Goal: Task Accomplishment & Management: Complete application form

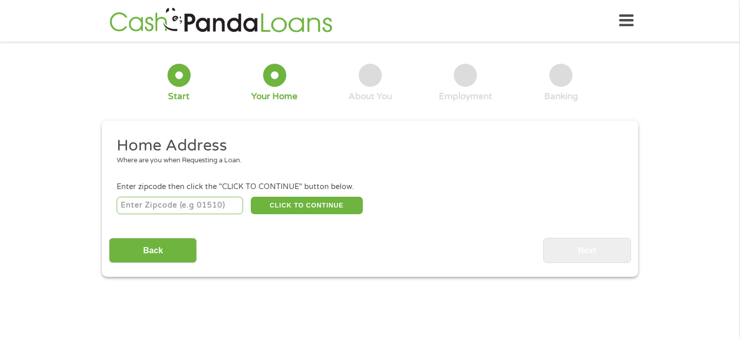
click at [200, 209] on input "number" at bounding box center [180, 205] width 127 height 17
type input "33172"
click at [309, 198] on button "CLICK TO CONTINUE" at bounding box center [307, 205] width 112 height 17
type input "33172"
type input "[GEOGRAPHIC_DATA]"
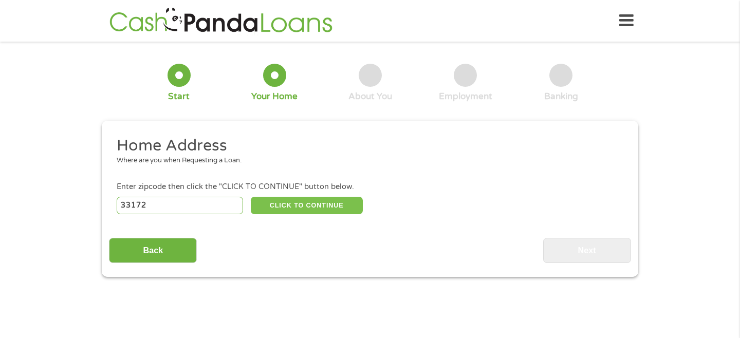
select select "[US_STATE]"
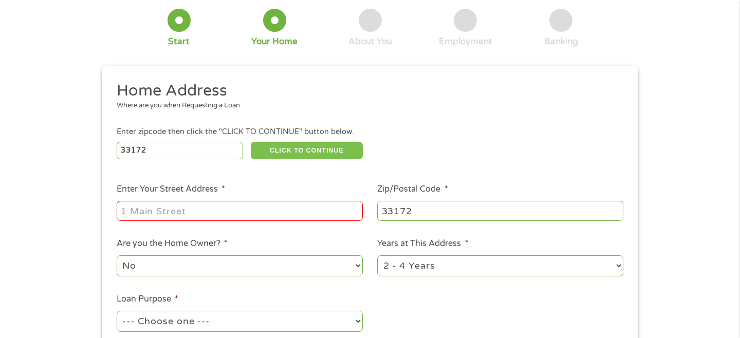
scroll to position [56, 0]
click at [251, 141] on button "CLICK TO CONTINUE" at bounding box center [307, 149] width 112 height 17
click at [205, 210] on input "Enter Your Street Address *" at bounding box center [240, 210] width 246 height 20
type input "[STREET_ADDRESS]"
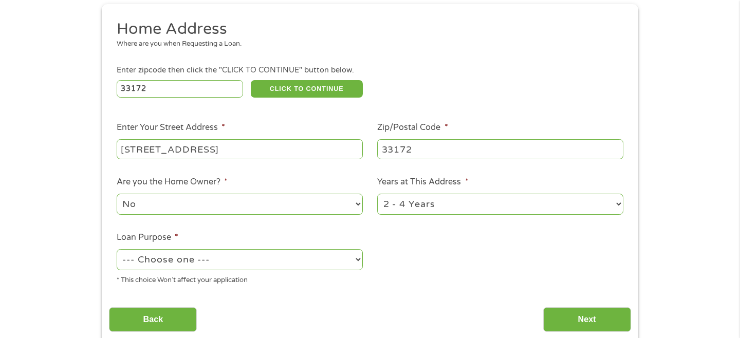
scroll to position [119, 0]
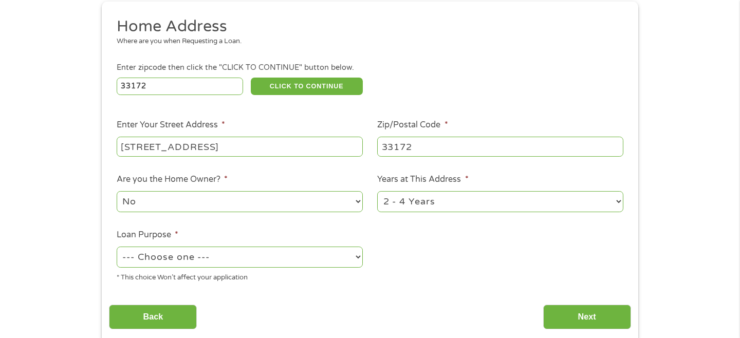
click at [248, 262] on select "--- Choose one --- Pay Bills Debt Consolidation Home Improvement Major Purchase…" at bounding box center [240, 257] width 246 height 21
select select "debtconsolidation"
click at [117, 247] on select "--- Choose one --- Pay Bills Debt Consolidation Home Improvement Major Purchase…" at bounding box center [240, 257] width 246 height 21
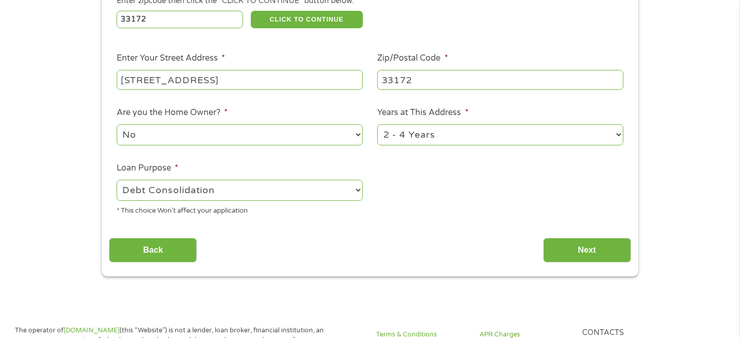
scroll to position [213, 0]
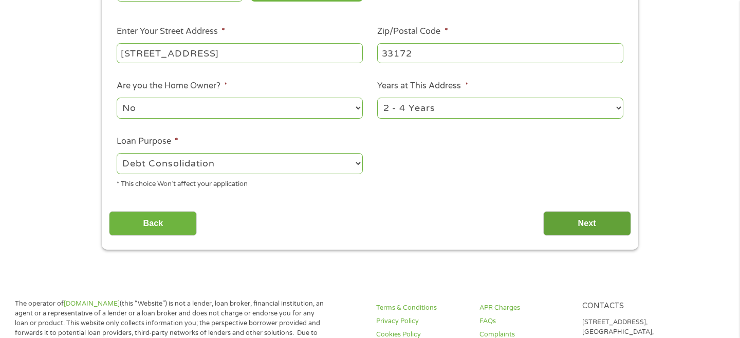
click at [601, 228] on input "Next" at bounding box center [587, 223] width 88 height 25
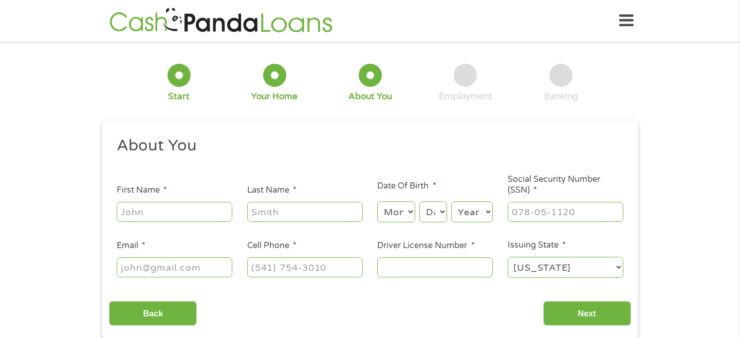
scroll to position [0, 0]
click at [169, 215] on input "First Name *" at bounding box center [175, 212] width 116 height 20
type input "[PERSON_NAME]"
click at [271, 215] on input "Last Name *" at bounding box center [305, 212] width 116 height 20
type input "[PERSON_NAME]"
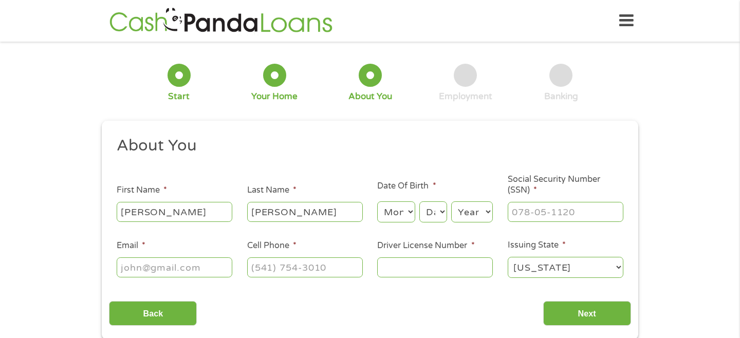
click at [406, 212] on select "Month 1 2 3 4 5 6 7 8 9 10 11 12" at bounding box center [396, 211] width 38 height 21
select select "7"
click at [377, 202] on select "Month 1 2 3 4 5 6 7 8 9 10 11 12" at bounding box center [396, 211] width 38 height 21
click at [438, 212] on select "Day 1 2 3 4 5 6 7 8 9 10 11 12 13 14 15 16 17 18 19 20 21 22 23 24 25 26 27 28 …" at bounding box center [433, 211] width 28 height 21
select select "22"
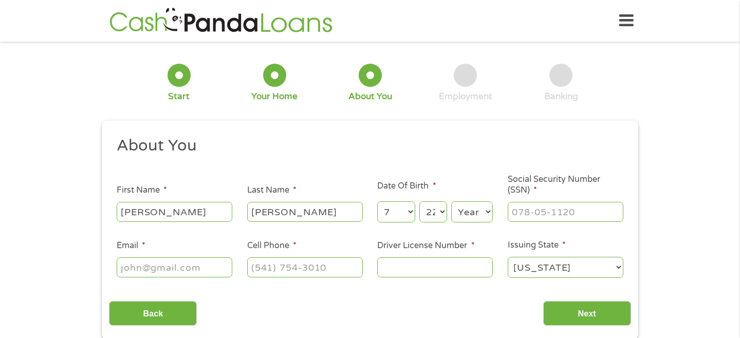
click at [419, 202] on select "Day 1 2 3 4 5 6 7 8 9 10 11 12 13 14 15 16 17 18 19 20 21 22 23 24 25 26 27 28 …" at bounding box center [433, 211] width 28 height 21
click at [469, 209] on select "Year [DATE] 2006 2005 2004 2003 2002 2001 2000 1999 1998 1997 1996 1995 1994 19…" at bounding box center [472, 211] width 42 height 21
select select "1983"
click at [451, 202] on select "Year [DATE] 2006 2005 2004 2003 2002 2001 2000 1999 1998 1997 1996 1995 1994 19…" at bounding box center [472, 211] width 42 height 21
type input "___-__-____"
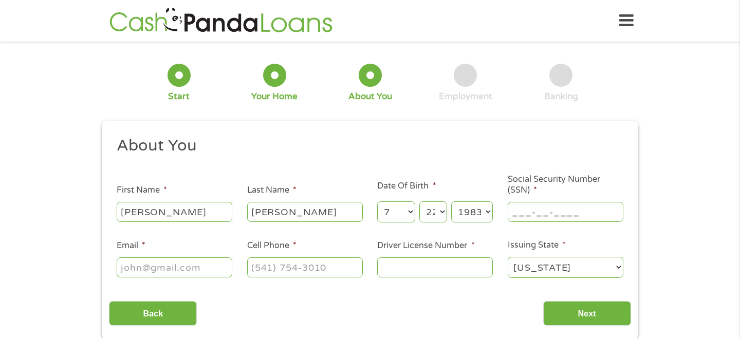
click at [533, 214] on input "___-__-____" at bounding box center [566, 212] width 116 height 20
type input "___-__-____"
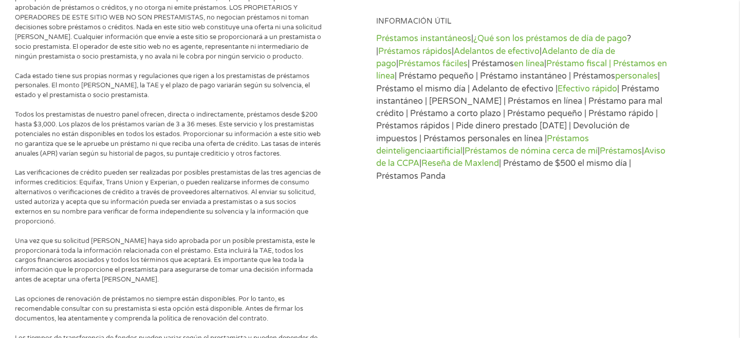
scroll to position [534, 0]
